Goal: Task Accomplishment & Management: Use online tool/utility

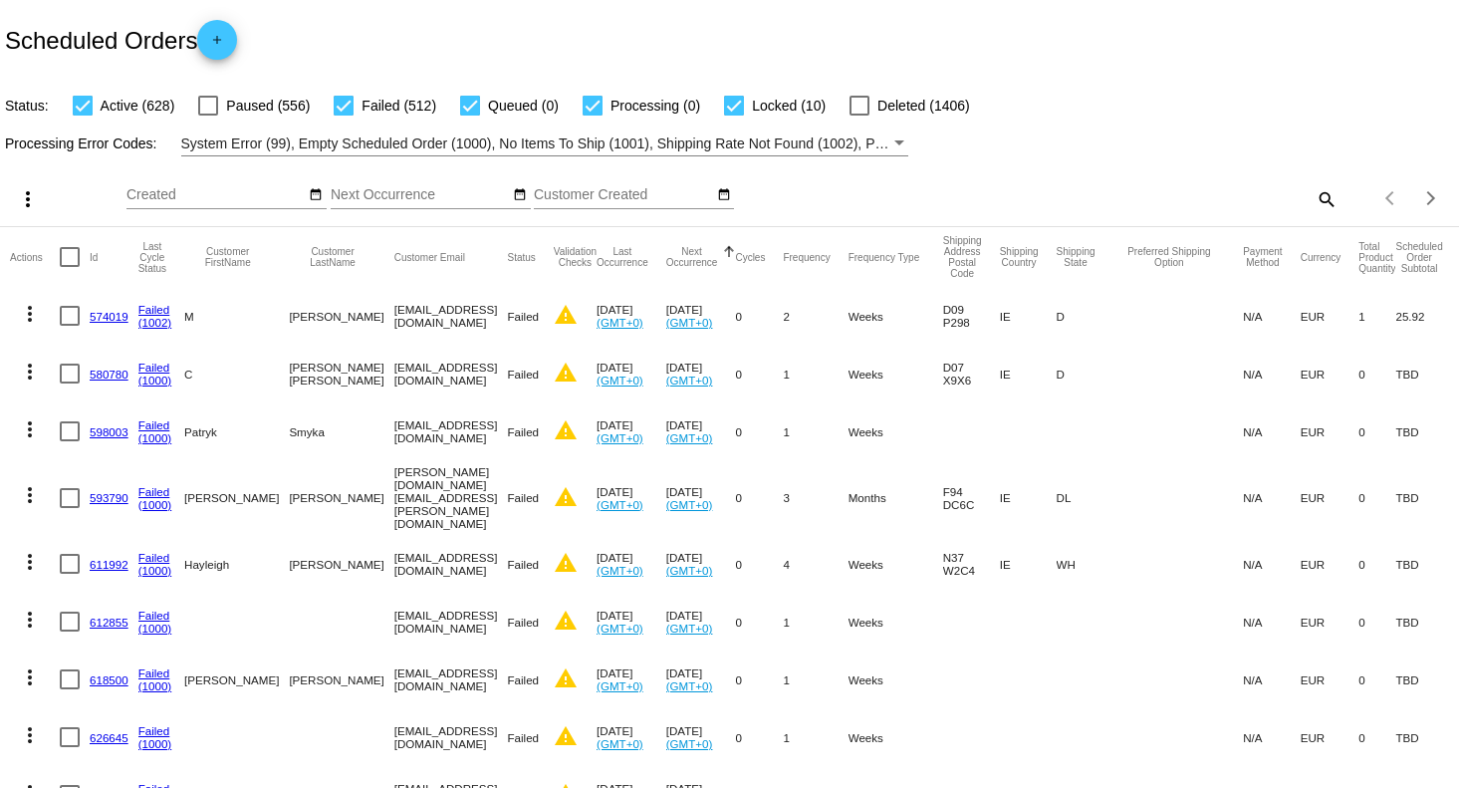
click at [1314, 201] on mat-icon "search" at bounding box center [1326, 198] width 24 height 31
click at [1249, 197] on input "Search" at bounding box center [1156, 195] width 364 height 16
type input "[PERSON_NAME]"
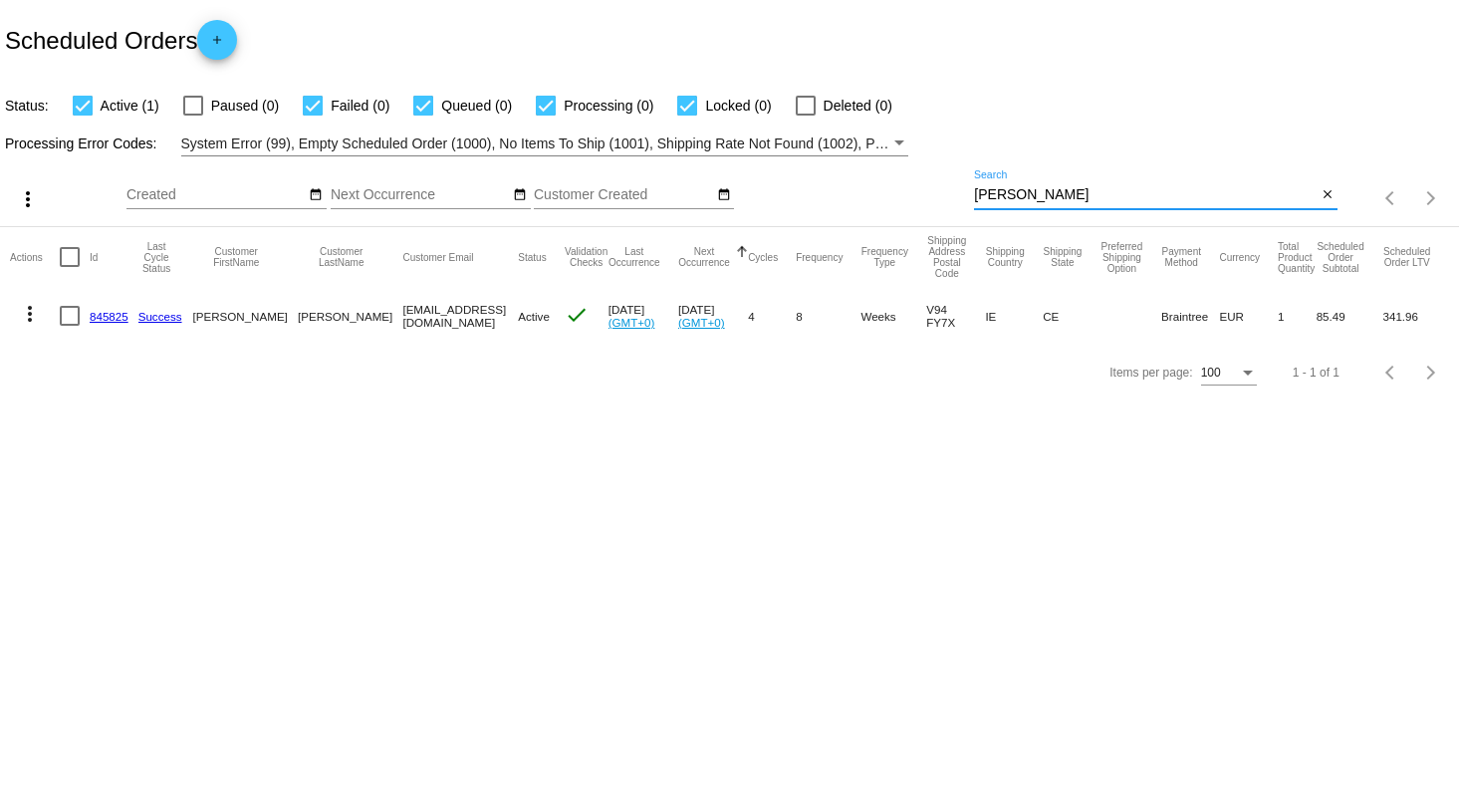
click at [94, 312] on link "845825" at bounding box center [109, 316] width 39 height 13
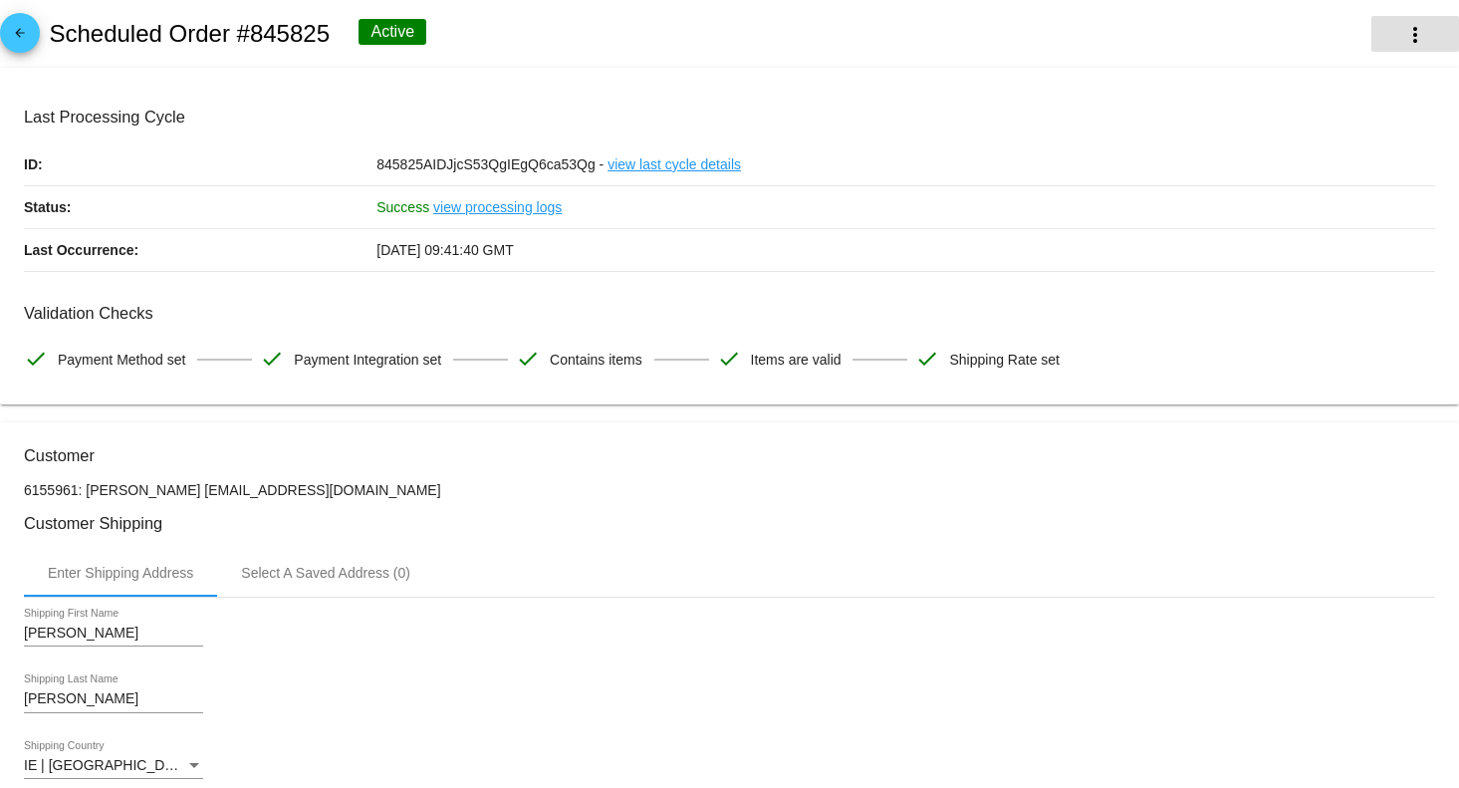
click at [1403, 28] on mat-icon "more_vert" at bounding box center [1415, 35] width 24 height 24
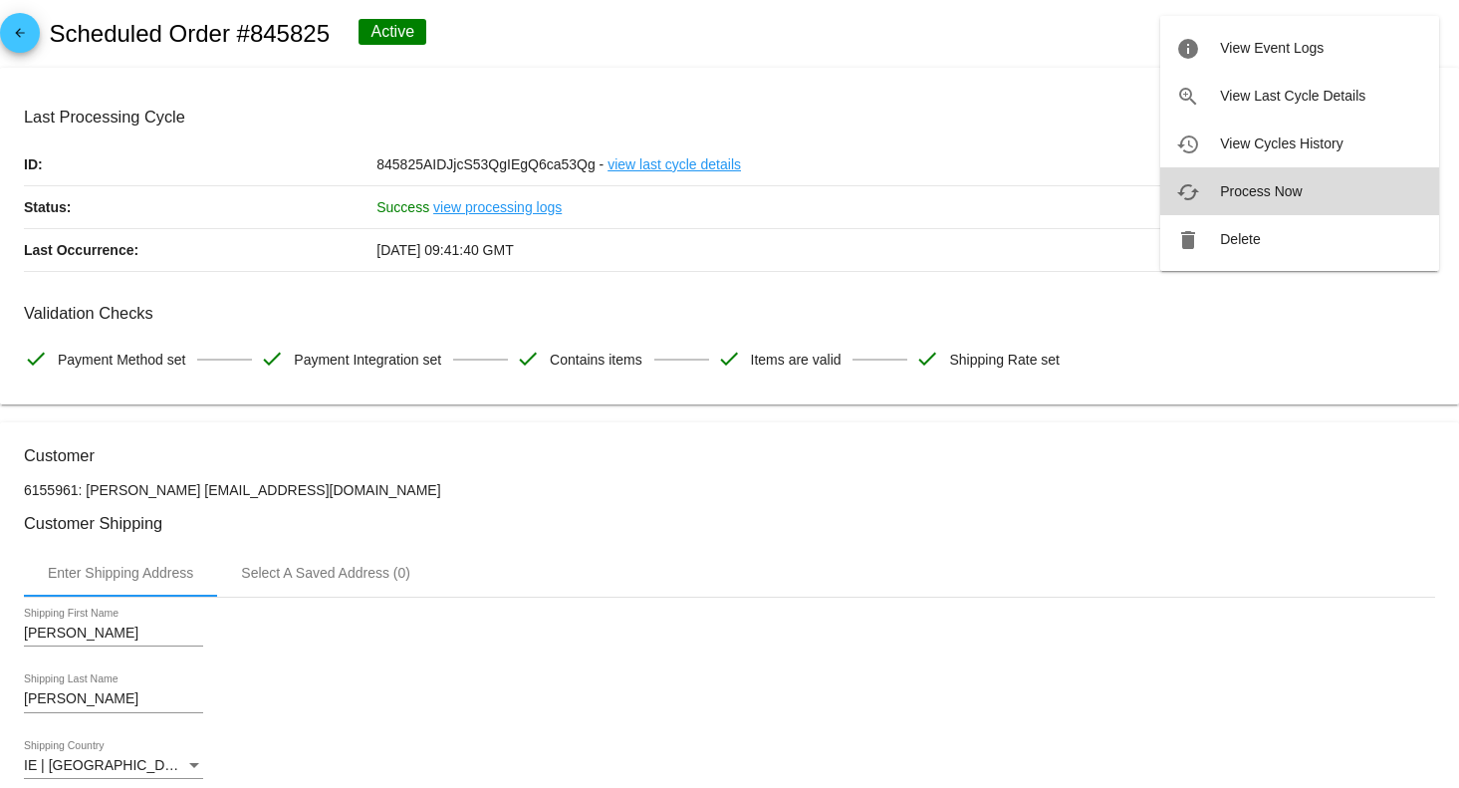
click at [1293, 190] on span "Process Now" at bounding box center [1261, 191] width 82 height 16
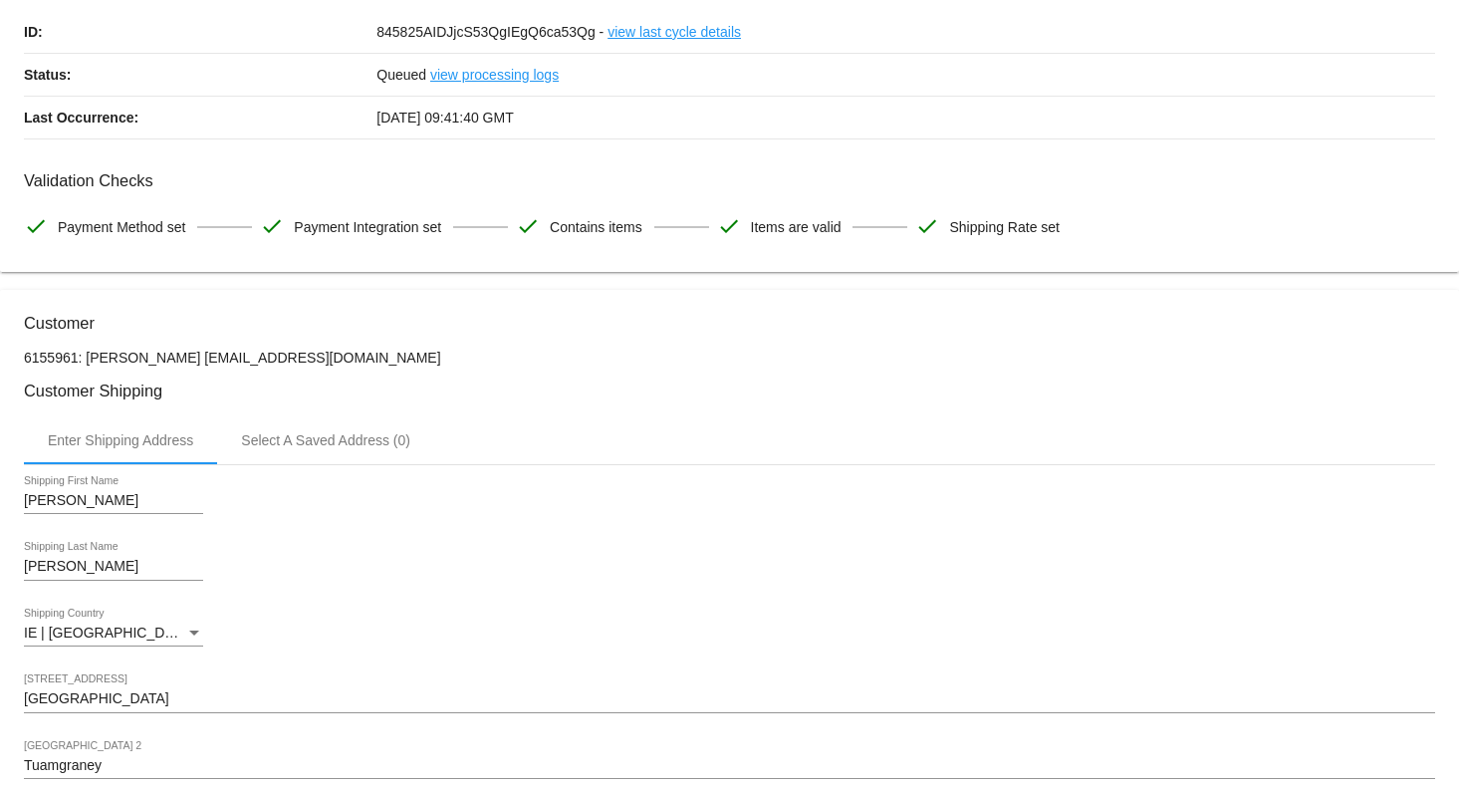
scroll to position [398, 0]
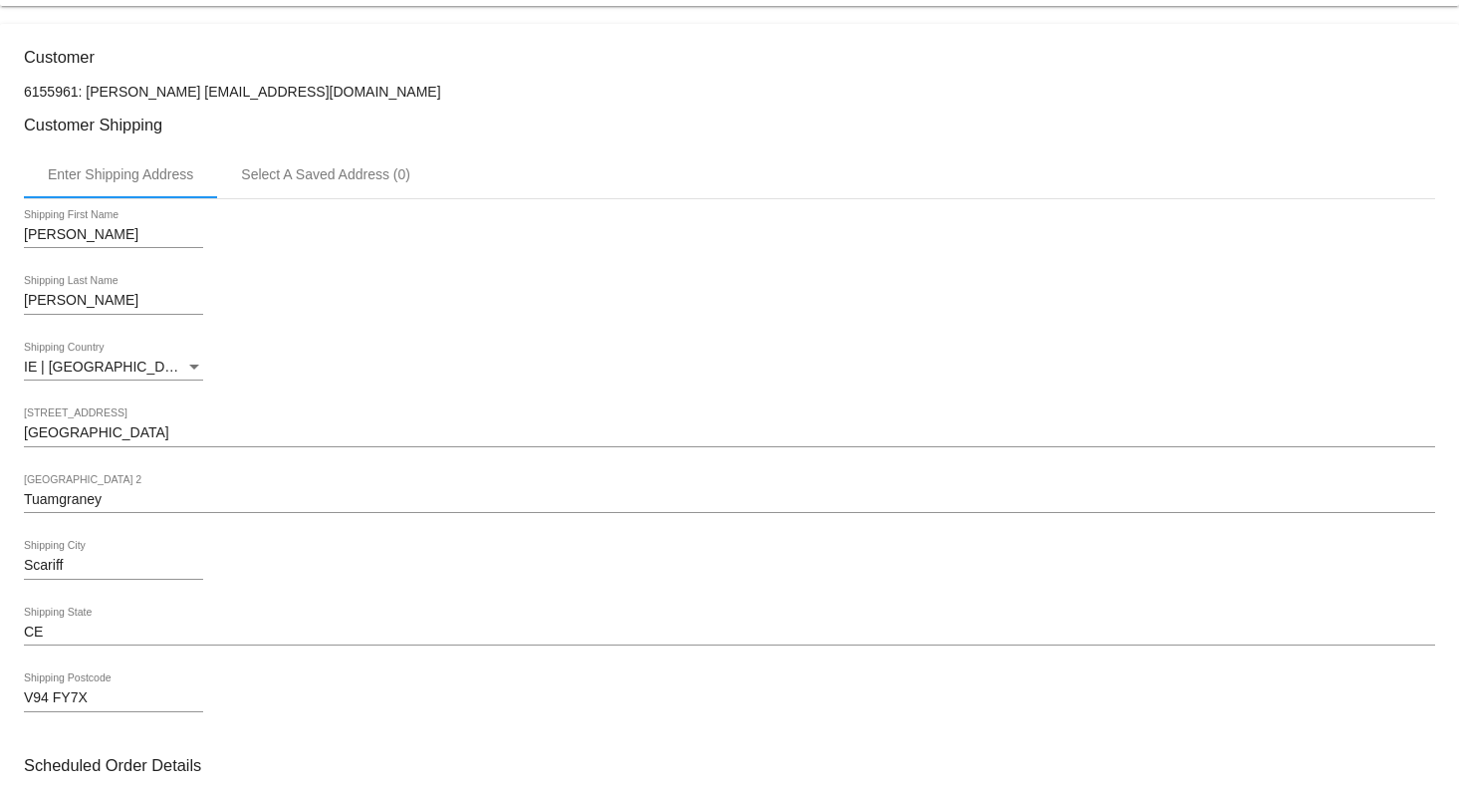
drag, startPoint x: 201, startPoint y: 91, endPoint x: 420, endPoint y: 86, distance: 219.2
click at [420, 86] on p "6155961: [PERSON_NAME] [EMAIL_ADDRESS][DOMAIN_NAME]" at bounding box center [729, 92] width 1411 height 16
copy p "[EMAIL_ADDRESS][DOMAIN_NAME]"
